Goal: Check status: Check status

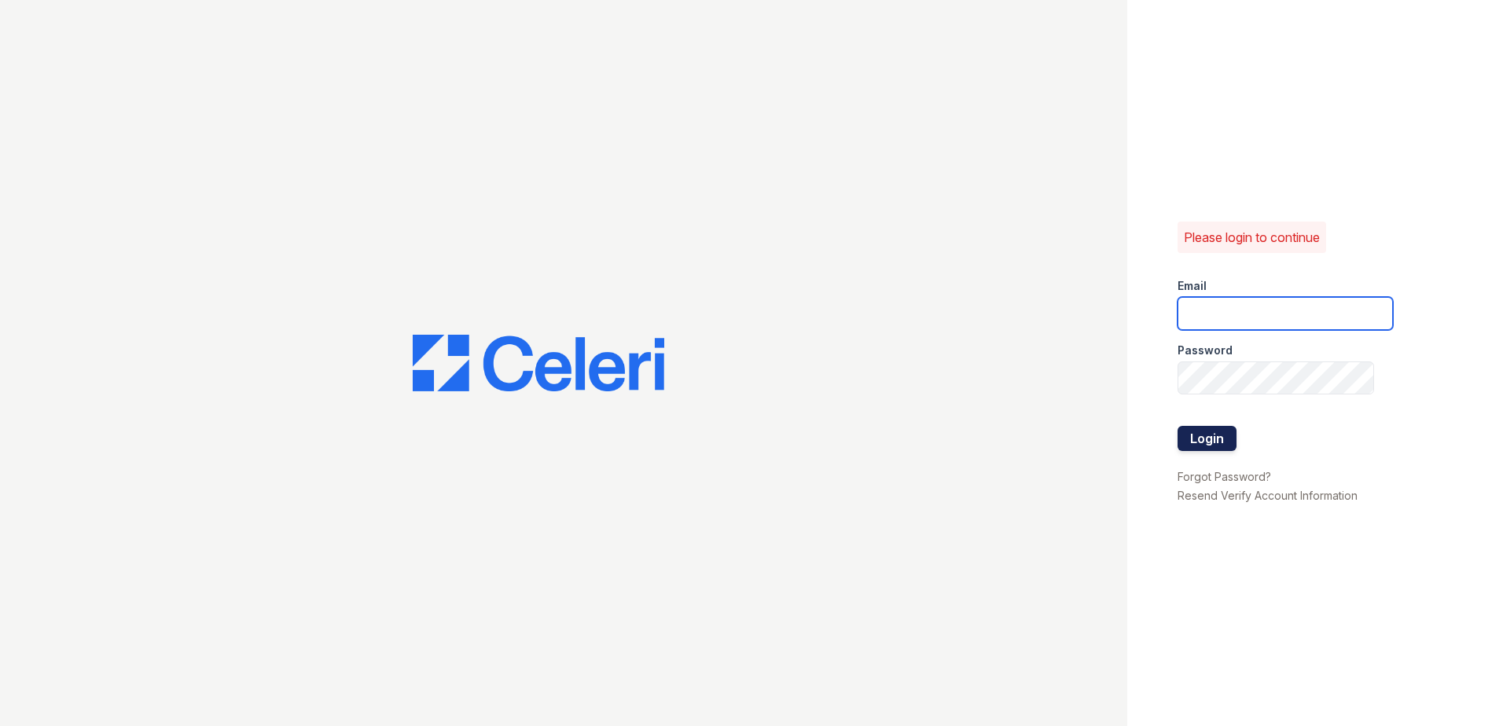
type input "sclarke@trinity-pm.com"
click at [1198, 430] on button "Login" at bounding box center [1206, 438] width 59 height 25
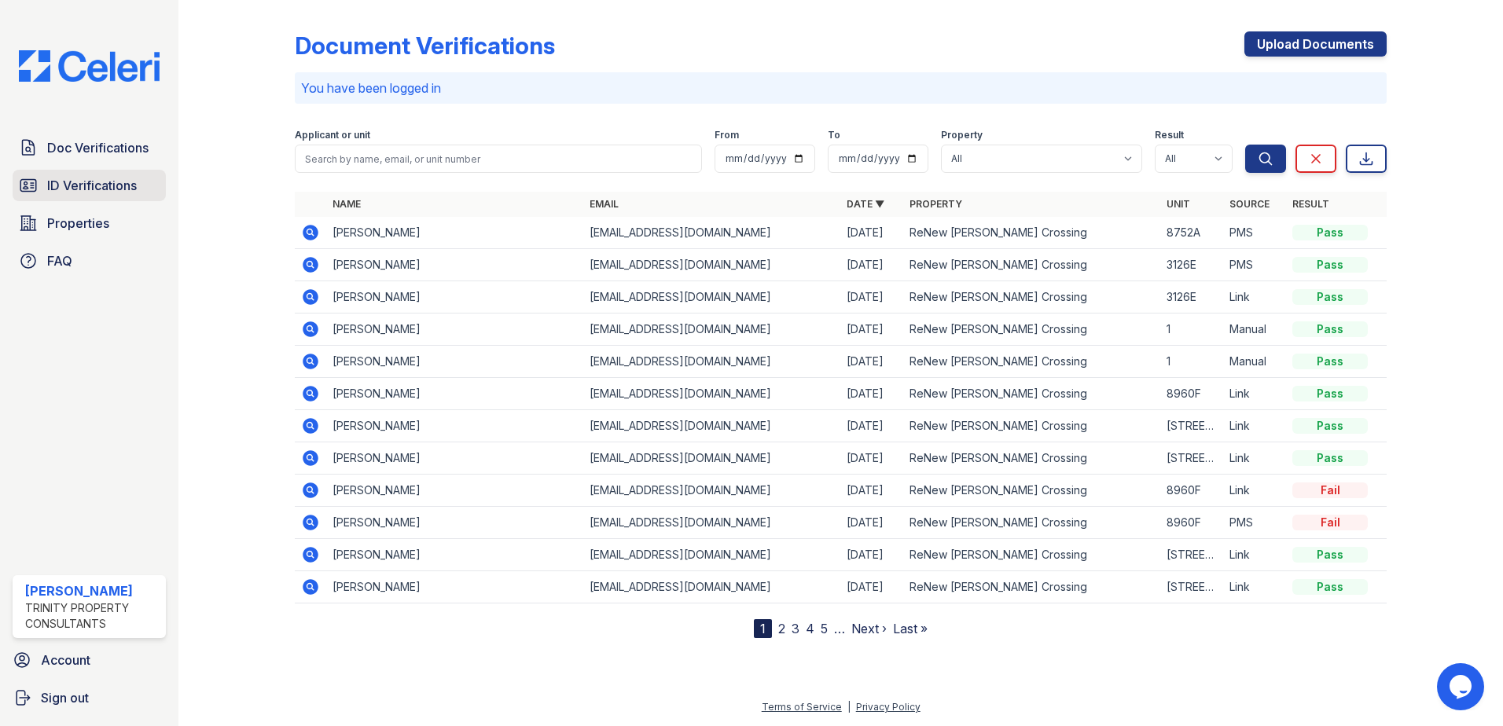
click at [81, 192] on span "ID Verifications" at bounding box center [92, 185] width 90 height 19
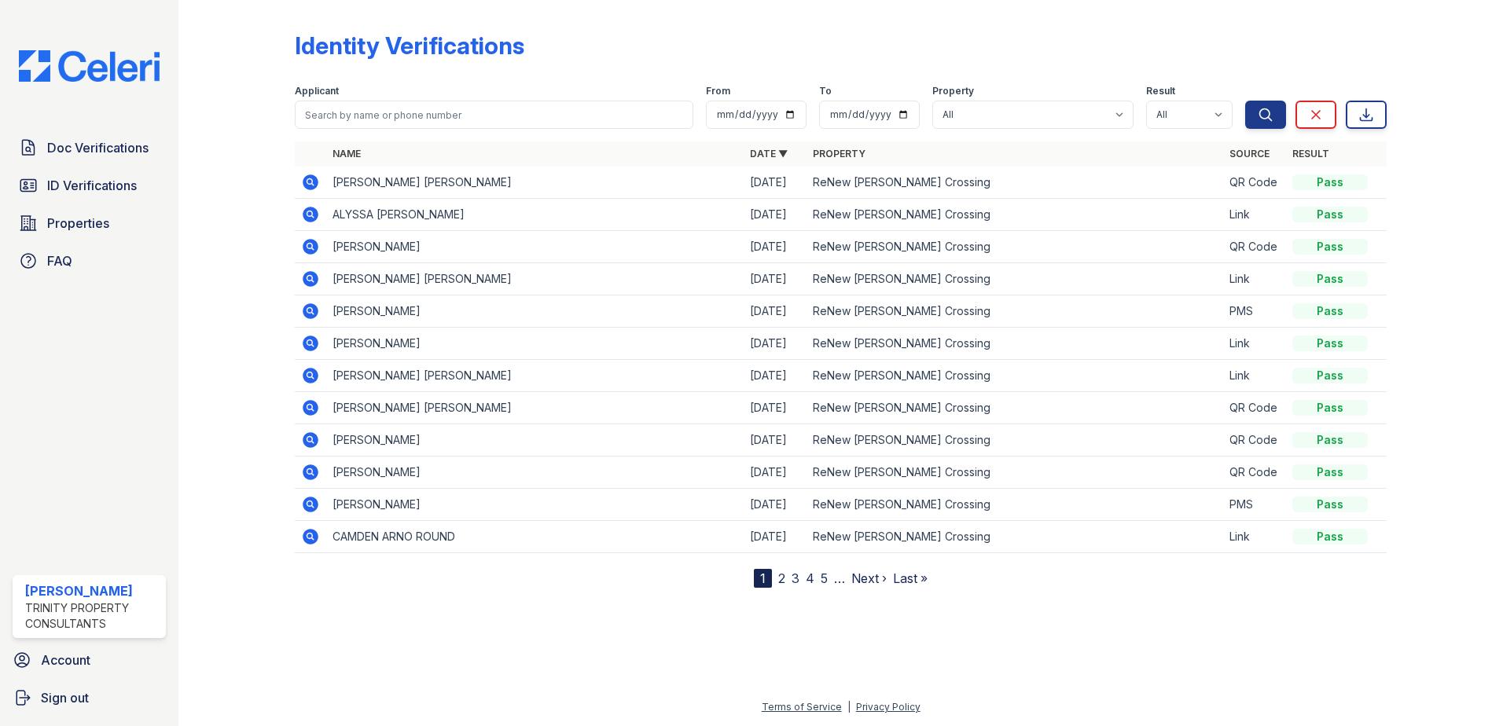
click at [309, 210] on icon at bounding box center [311, 215] width 16 height 16
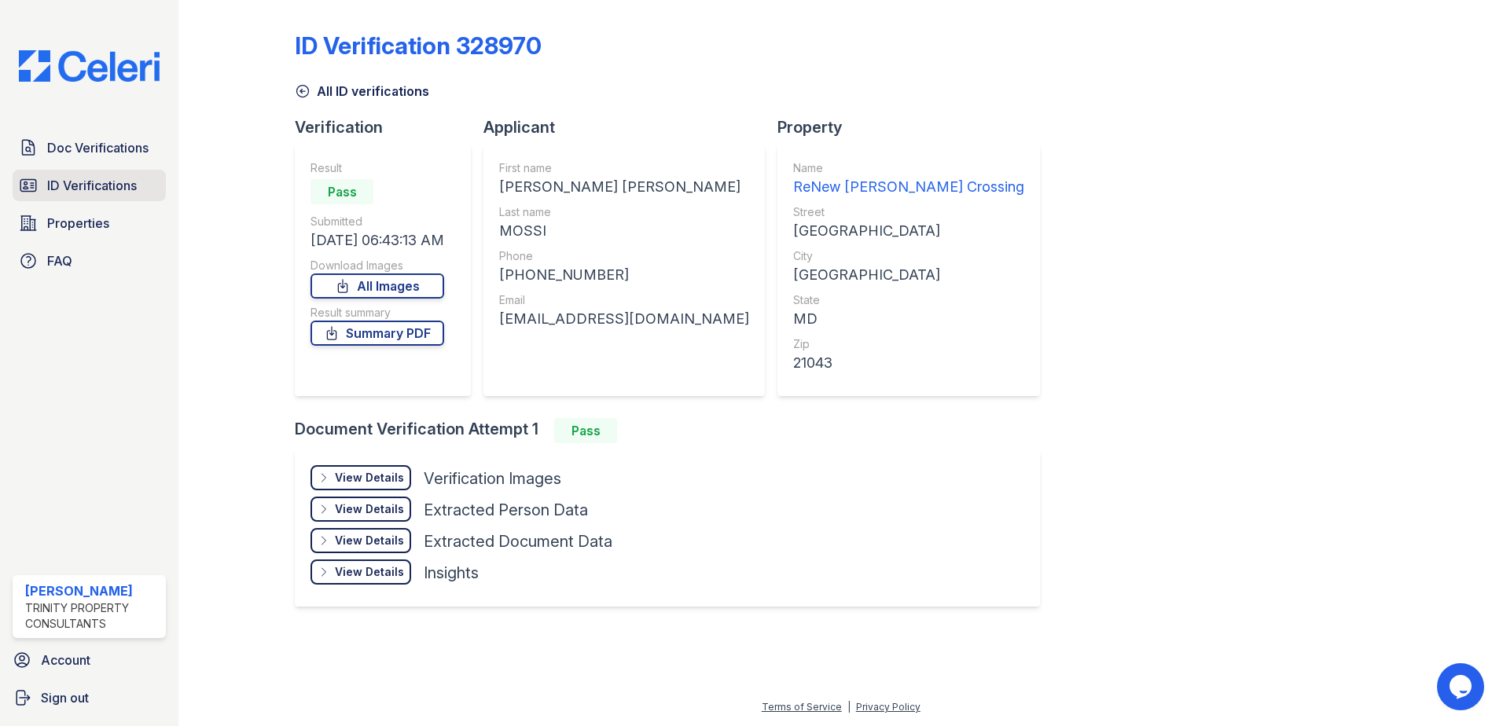
click at [121, 195] on span "ID Verifications" at bounding box center [92, 185] width 90 height 19
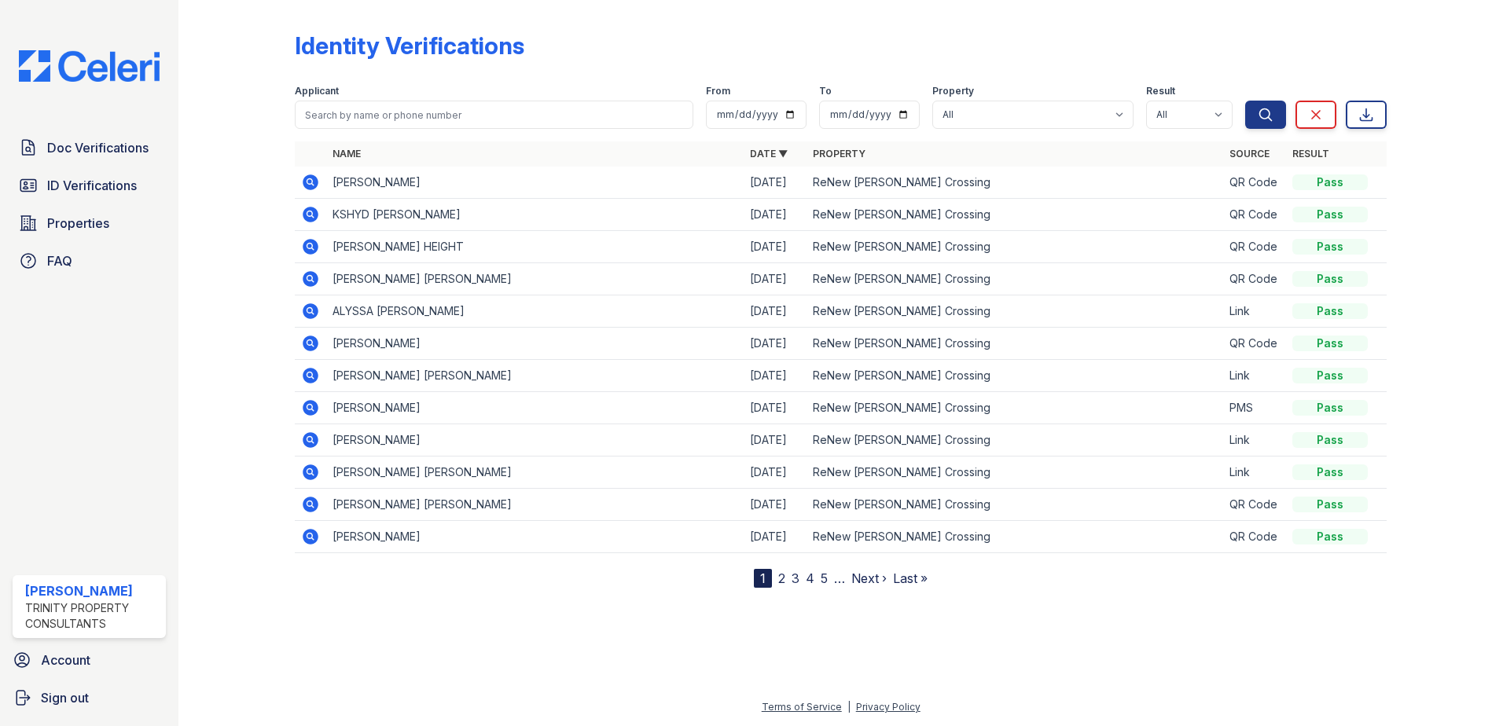
click at [313, 174] on icon at bounding box center [310, 182] width 19 height 19
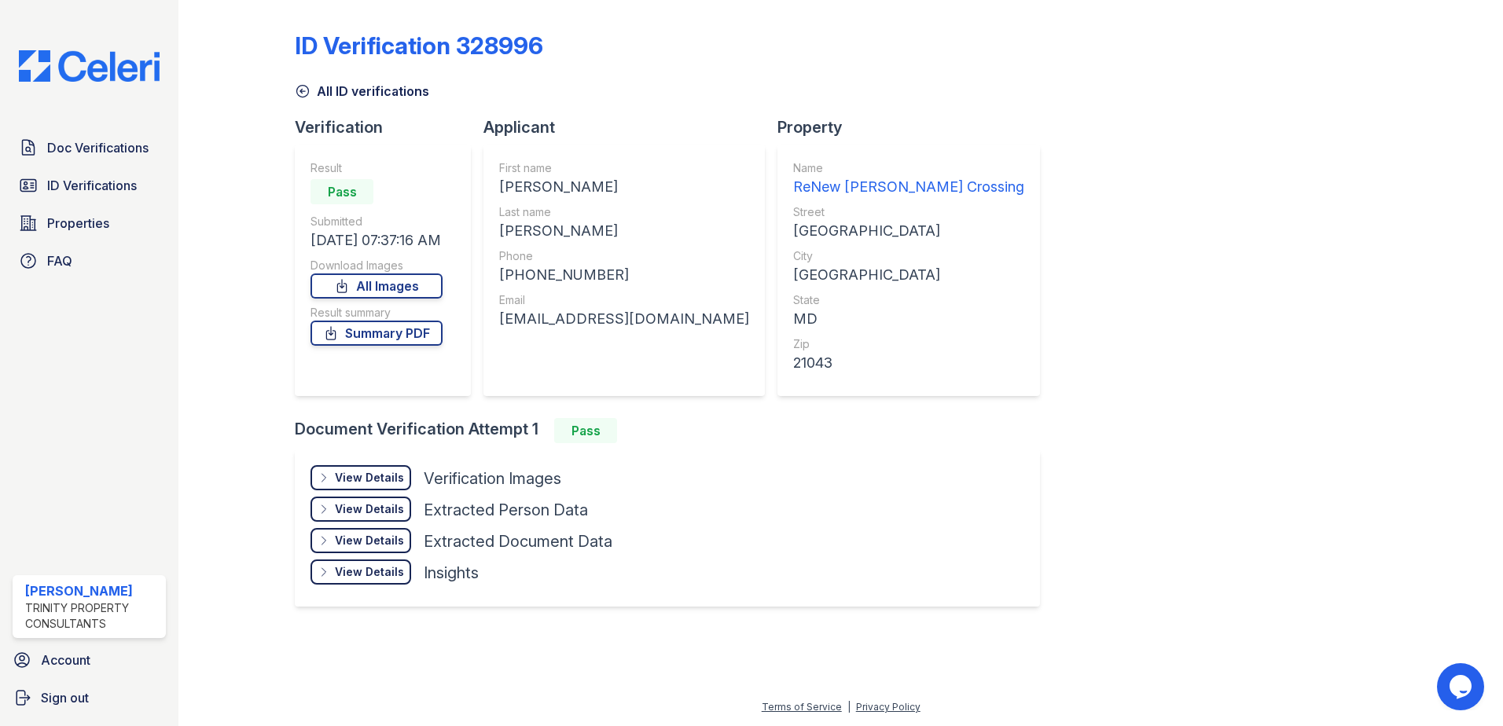
click at [390, 475] on div "View Details" at bounding box center [369, 478] width 69 height 16
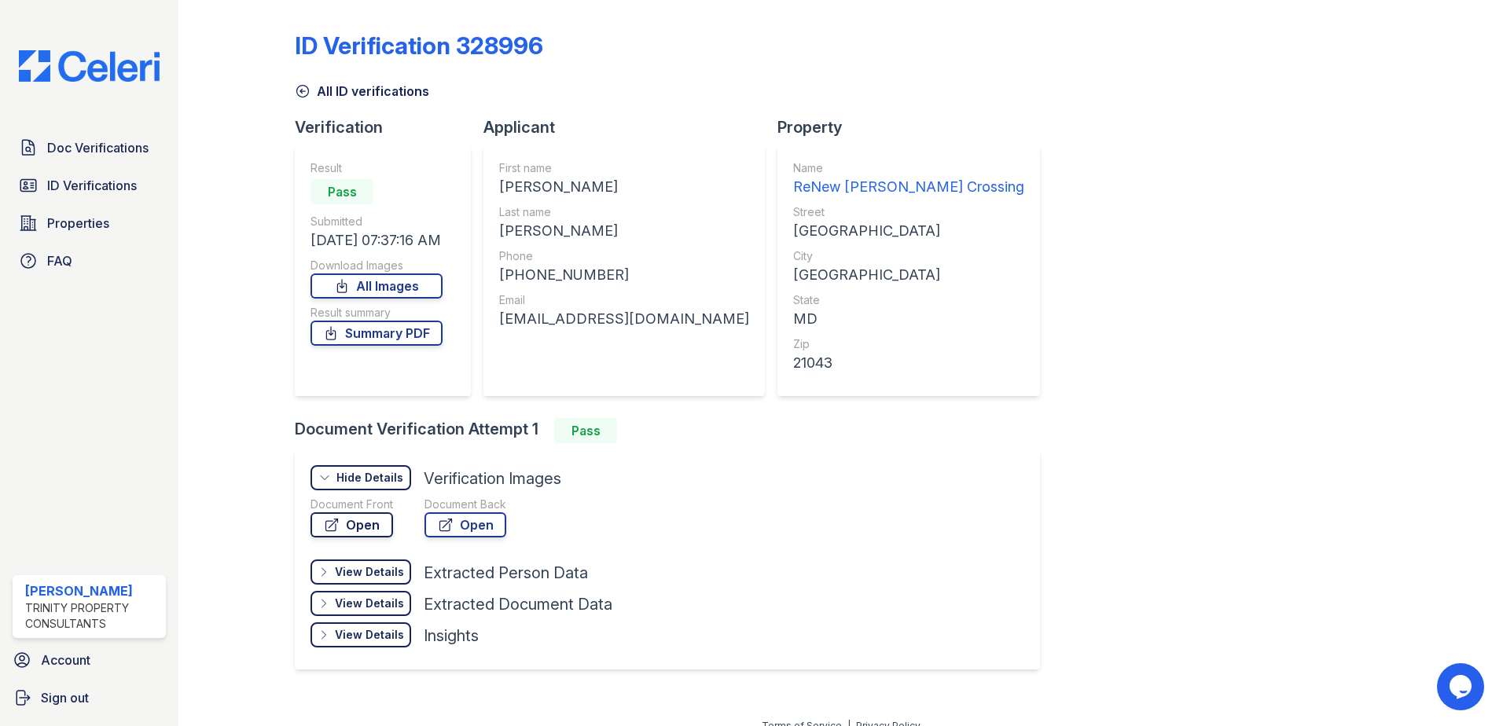
click at [384, 529] on link "Open" at bounding box center [351, 524] width 83 height 25
